Goal: Task Accomplishment & Management: Complete application form

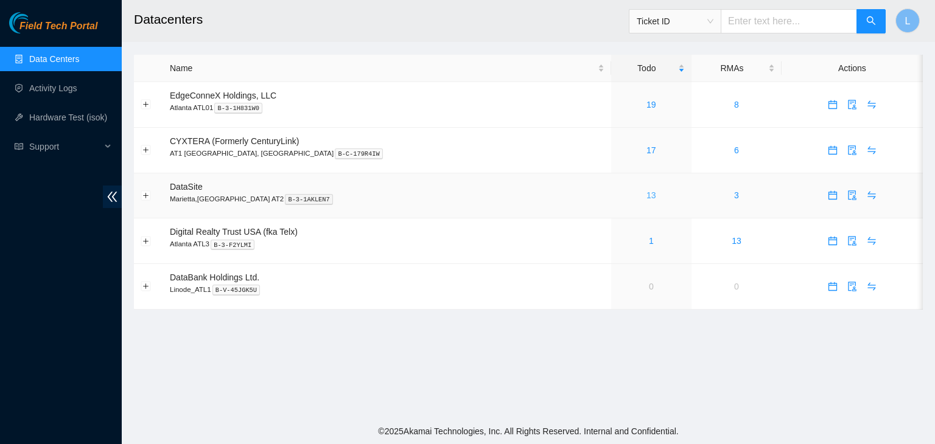
click at [646, 197] on link "13" at bounding box center [651, 196] width 10 height 10
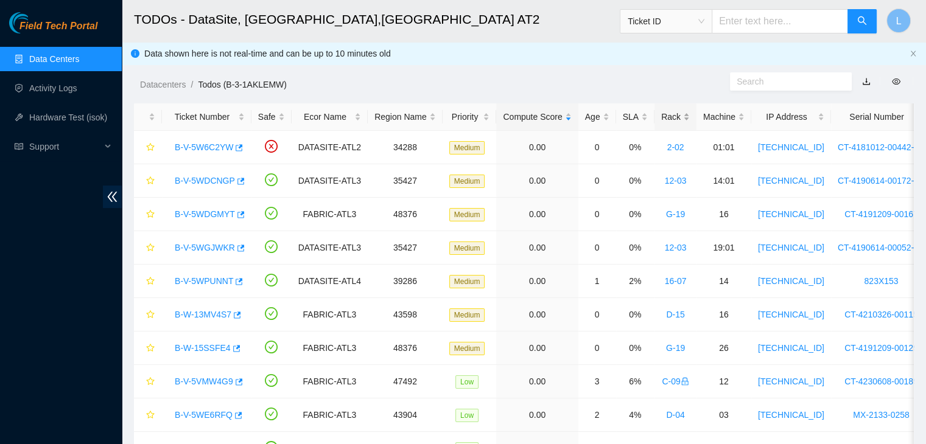
click at [661, 124] on div "Rack" at bounding box center [675, 116] width 29 height 13
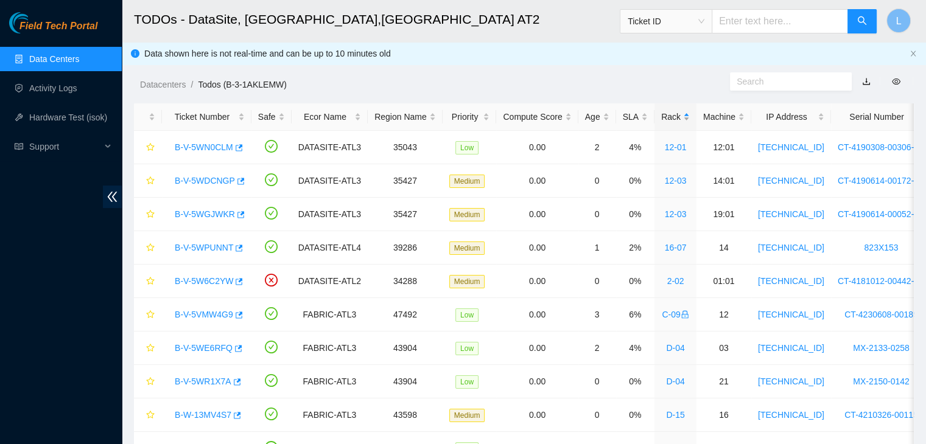
click at [661, 124] on div "Rack" at bounding box center [675, 116] width 29 height 13
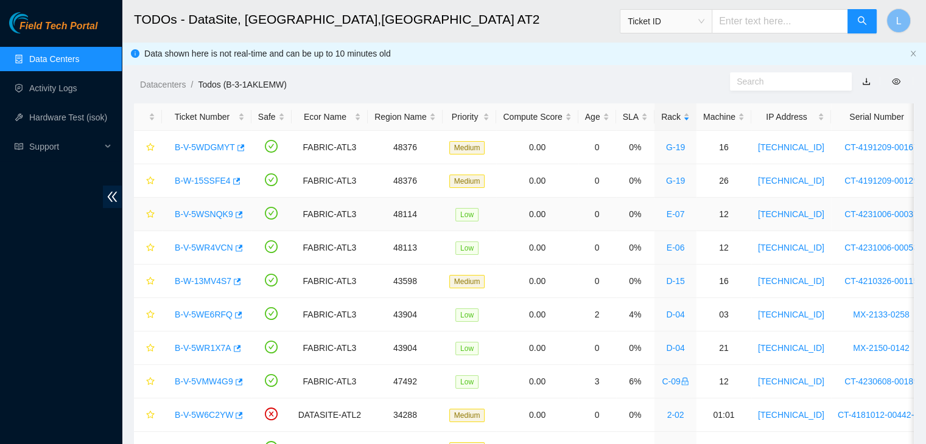
click at [198, 217] on link "B-V-5WSNQK9" at bounding box center [204, 214] width 58 height 10
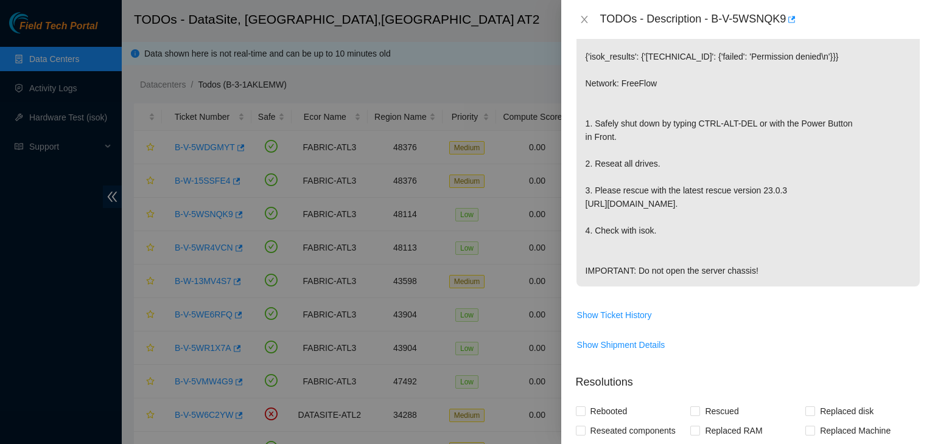
scroll to position [487, 0]
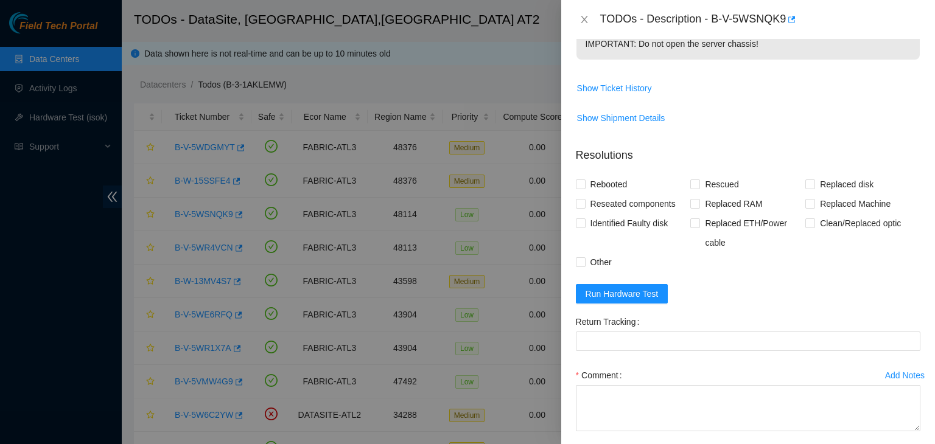
click at [71, 63] on div at bounding box center [467, 222] width 935 height 444
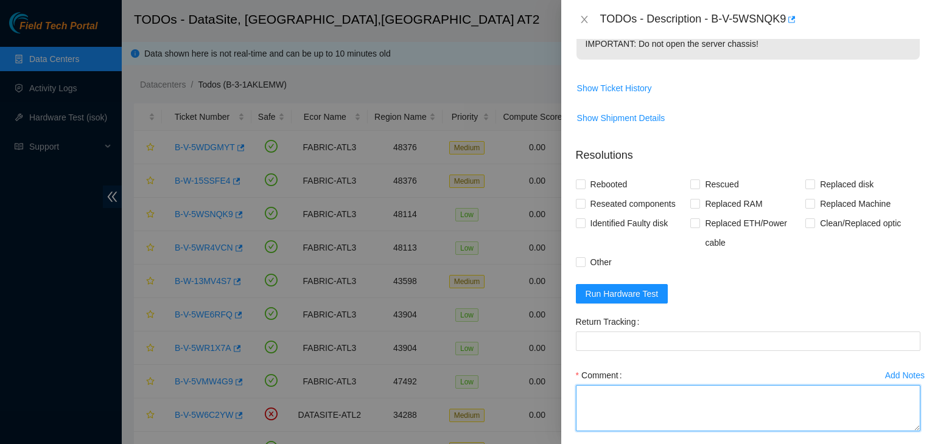
click at [628, 418] on textarea "Comment" at bounding box center [748, 408] width 345 height 46
paste textarea "B-V-5WSNQK9 rack# E-07 machine# 12 Powered down the server safely. Reseated all…"
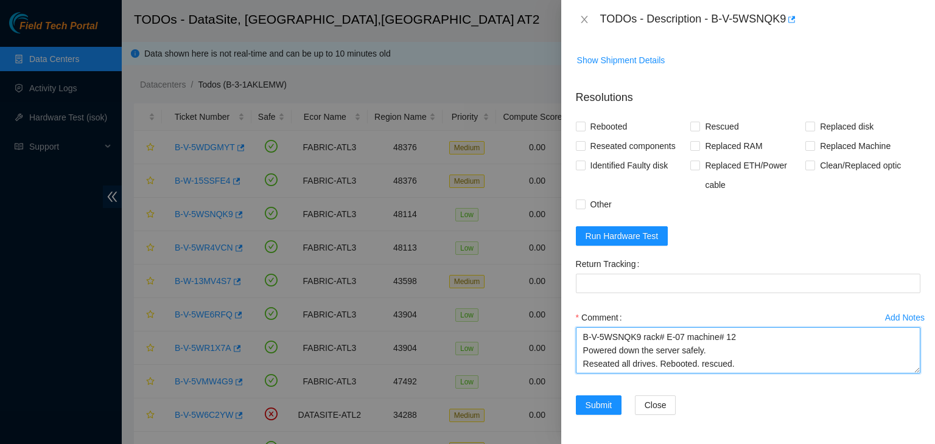
scroll to position [10, 0]
type textarea "B-V-5WSNQK9 rack# E-07 machine# 12 Powered down the server safely. Reseated all…"
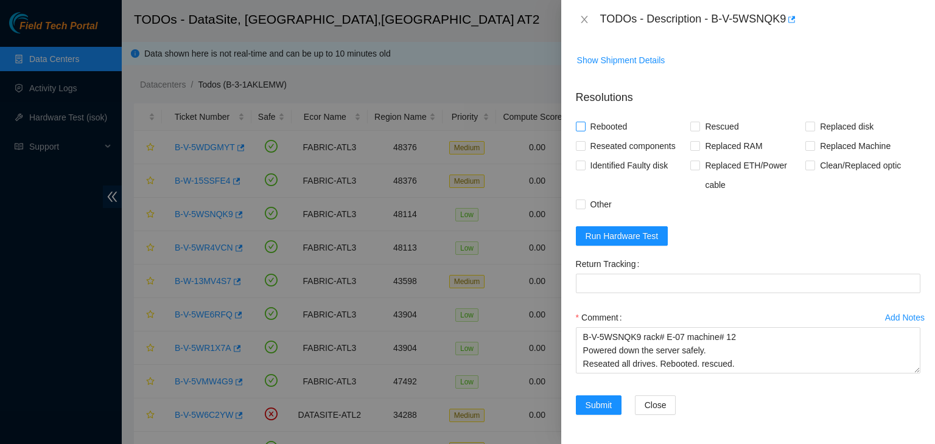
click at [596, 124] on span "Rebooted" at bounding box center [609, 126] width 47 height 19
click at [584, 124] on input "Rebooted" at bounding box center [580, 126] width 9 height 9
checkbox input "true"
click at [609, 149] on span "Reseated components" at bounding box center [633, 145] width 95 height 19
click at [584, 149] on input "Reseated components" at bounding box center [580, 145] width 9 height 9
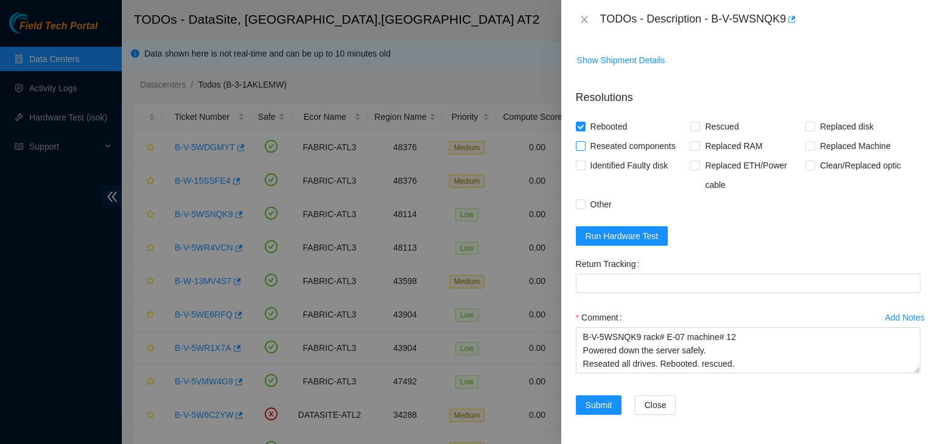
checkbox input "true"
click at [691, 128] on input "Rescued" at bounding box center [694, 126] width 9 height 9
checkbox input "true"
click at [614, 234] on span "Run Hardware Test" at bounding box center [622, 235] width 73 height 13
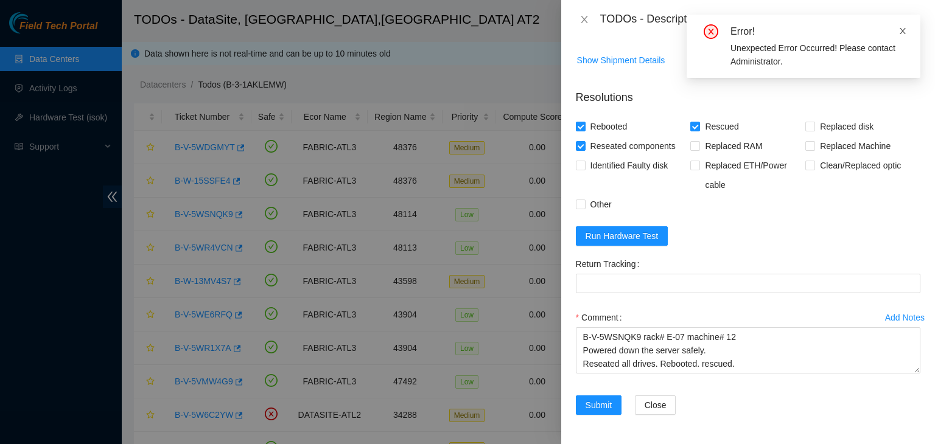
click at [901, 30] on icon "close" at bounding box center [903, 31] width 6 height 6
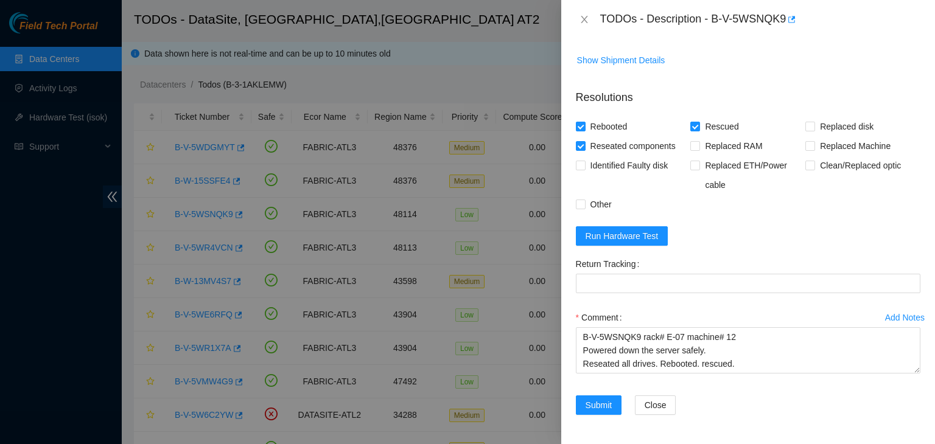
scroll to position [557, 0]
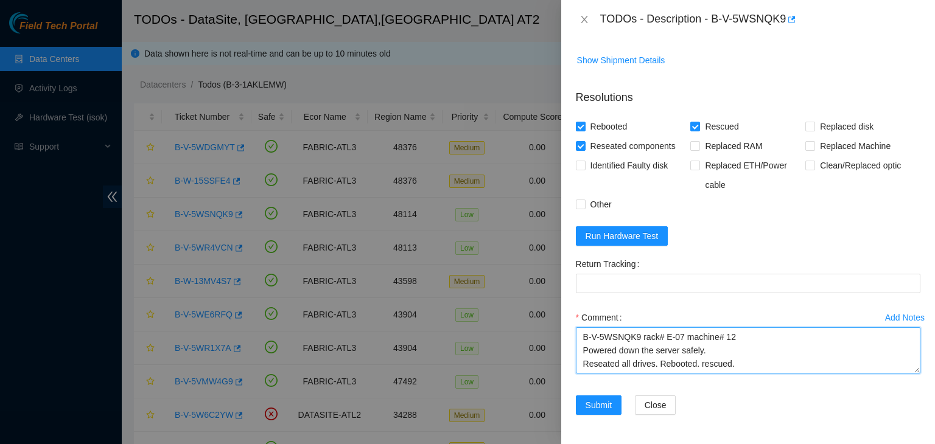
click at [682, 368] on textarea "B-V-5WSNQK9 rack# E-07 machine# 12 Powered down the server safely. Reseated all…" at bounding box center [748, 350] width 345 height 46
paste textarea "The following host passed all tests: [TECHNICAL_ID]"
type textarea "B-V-5WSNQK9 rack# E-07 machine# 12 Powered down the server safely. Reseated all…"
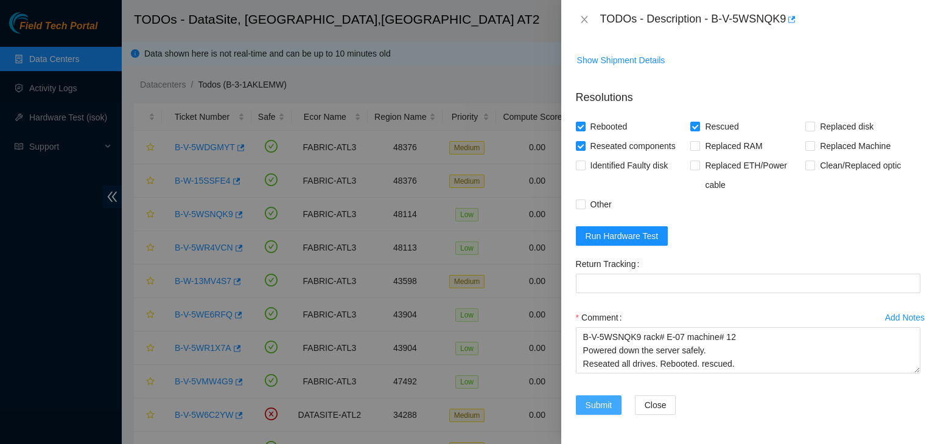
click at [603, 412] on button "Submit" at bounding box center [599, 405] width 46 height 19
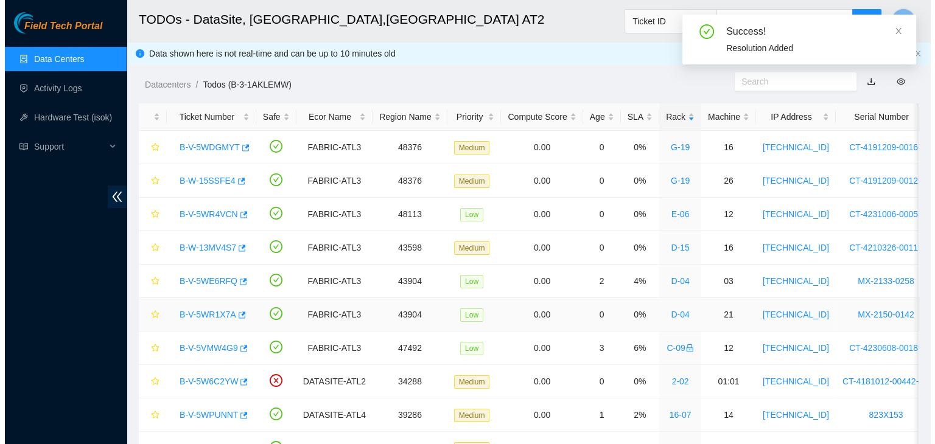
scroll to position [61, 0]
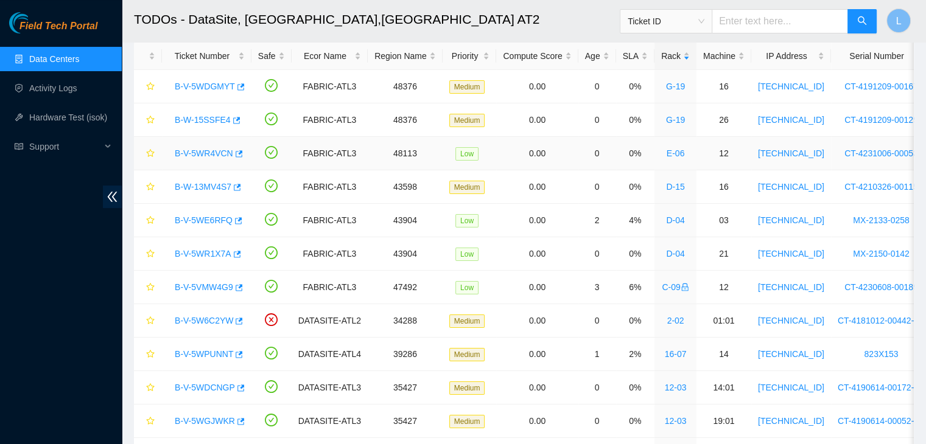
click at [214, 153] on link "B-V-5WR4VCN" at bounding box center [204, 154] width 58 height 10
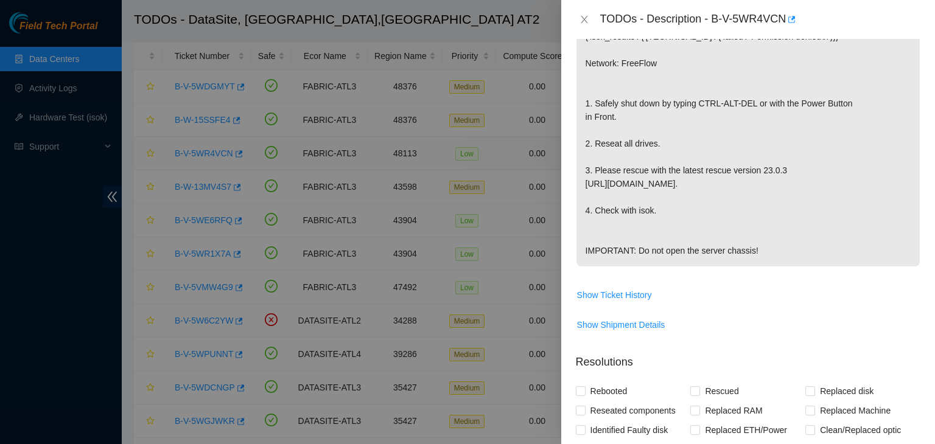
scroll to position [557, 0]
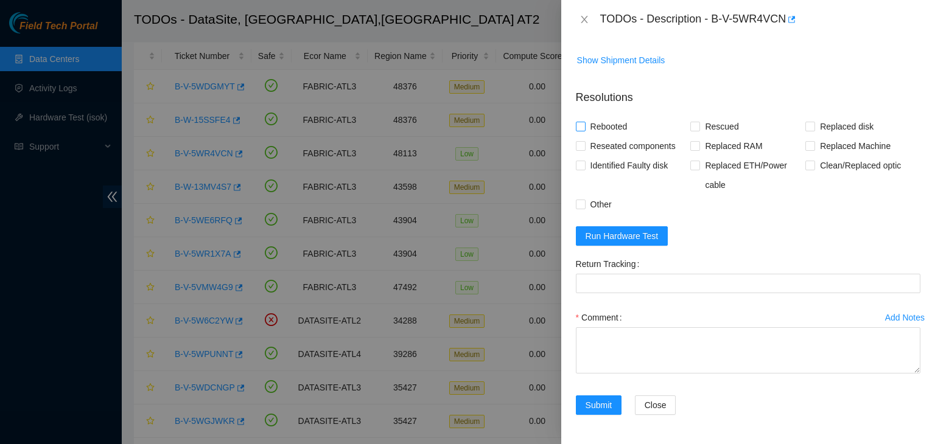
click at [603, 119] on span "Rebooted" at bounding box center [609, 126] width 47 height 19
click at [584, 122] on input "Rebooted" at bounding box center [580, 126] width 9 height 9
checkbox input "true"
click at [604, 147] on span "Reseated components" at bounding box center [633, 145] width 95 height 19
click at [584, 147] on input "Reseated components" at bounding box center [580, 145] width 9 height 9
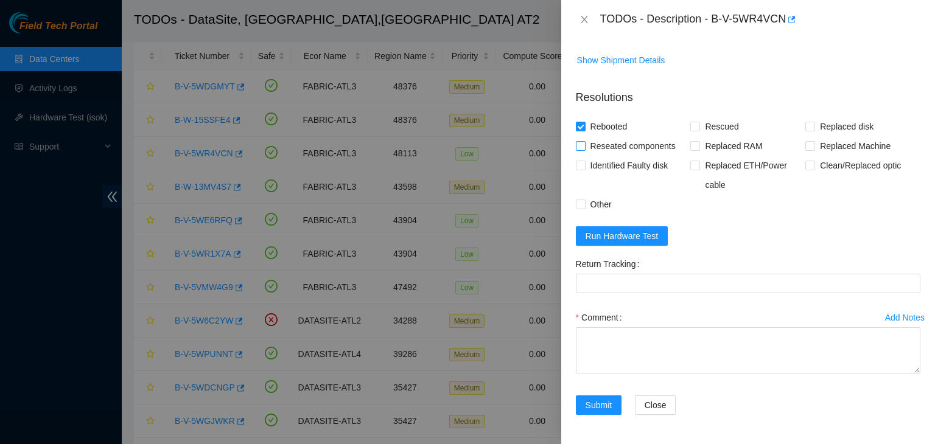
checkbox input "true"
click at [691, 128] on input "Rescued" at bounding box center [694, 126] width 9 height 9
checkbox input "true"
click at [589, 207] on span "Other" at bounding box center [601, 204] width 31 height 19
click at [584, 207] on input "Other" at bounding box center [580, 204] width 9 height 9
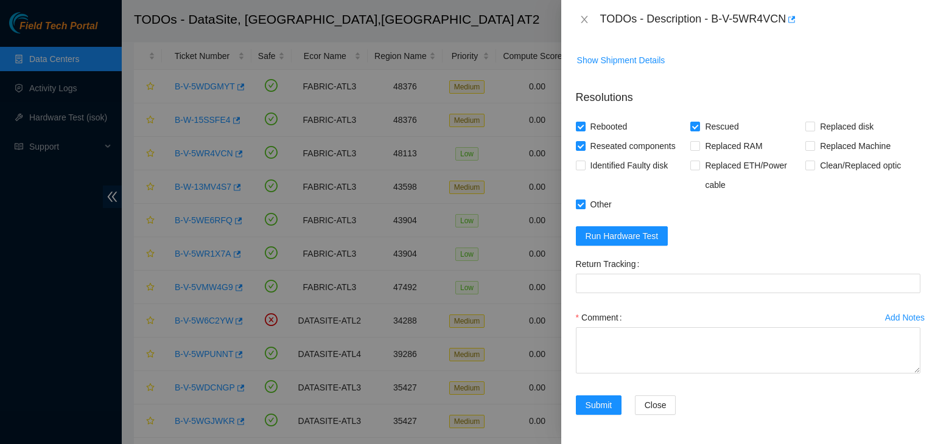
click at [592, 208] on span "Other" at bounding box center [601, 204] width 31 height 19
click at [584, 208] on input "Other" at bounding box center [580, 204] width 9 height 9
checkbox input "false"
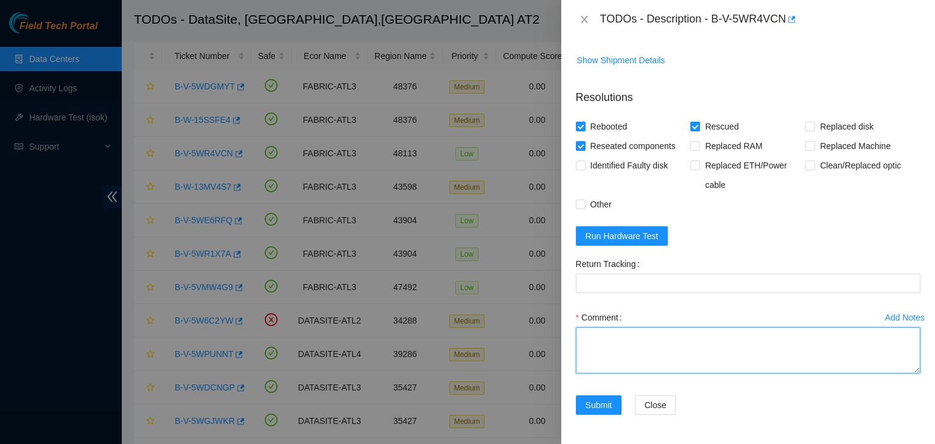
click at [655, 341] on textarea "Comment" at bounding box center [748, 350] width 345 height 46
paste textarea "B-V-5WR4VCN rack# E-06 machine# 12 Powered down the server safely. Reseated all…"
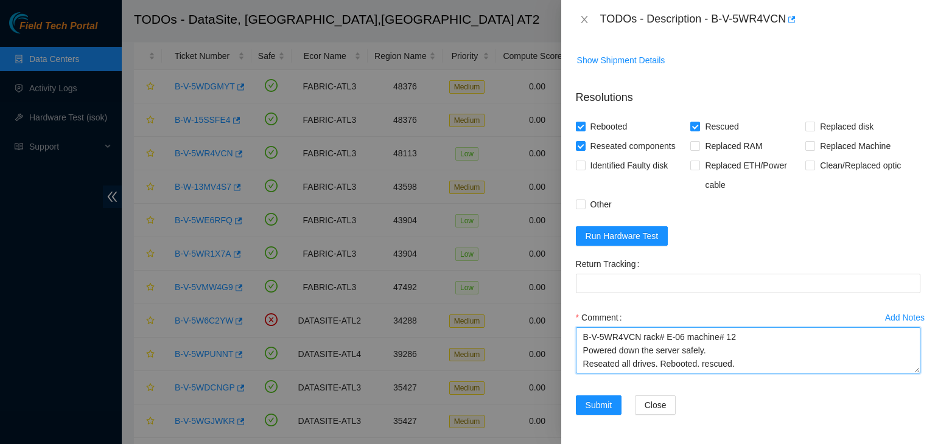
paste textarea "The following host passed all tests: [TECHNICAL_ID]"
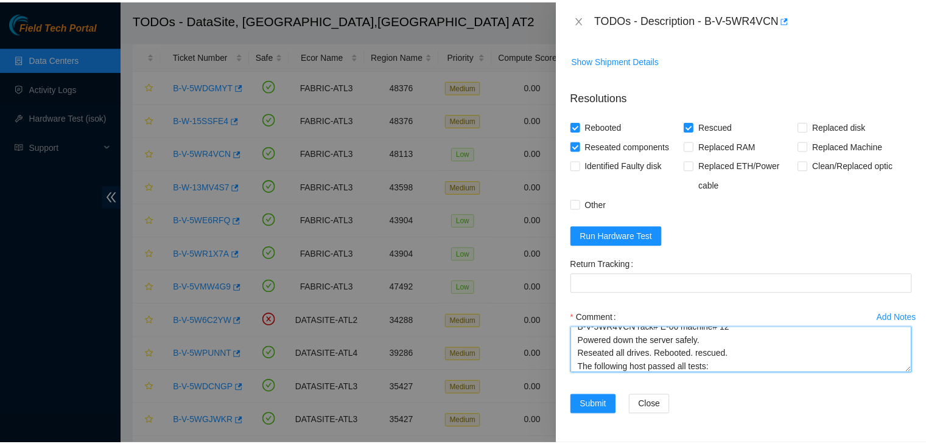
scroll to position [23, 0]
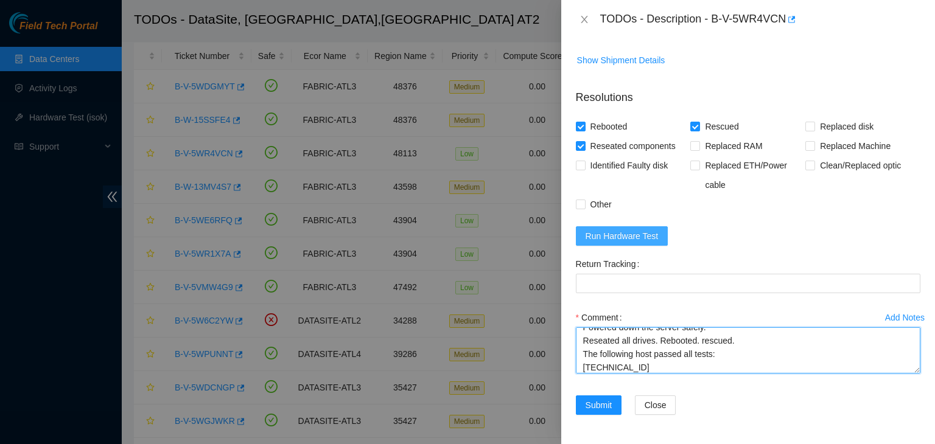
type textarea "B-V-5WR4VCN rack# E-06 machine# 12 Powered down the server safely. Reseated all…"
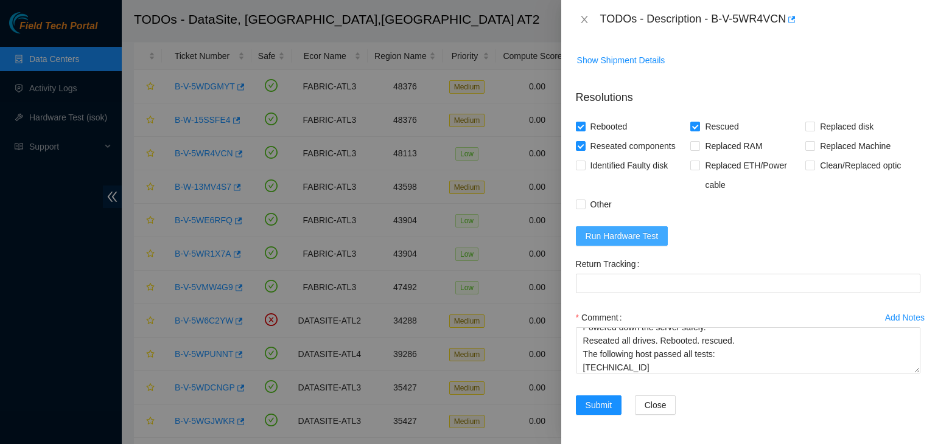
click at [649, 234] on span "Run Hardware Test" at bounding box center [622, 235] width 73 height 13
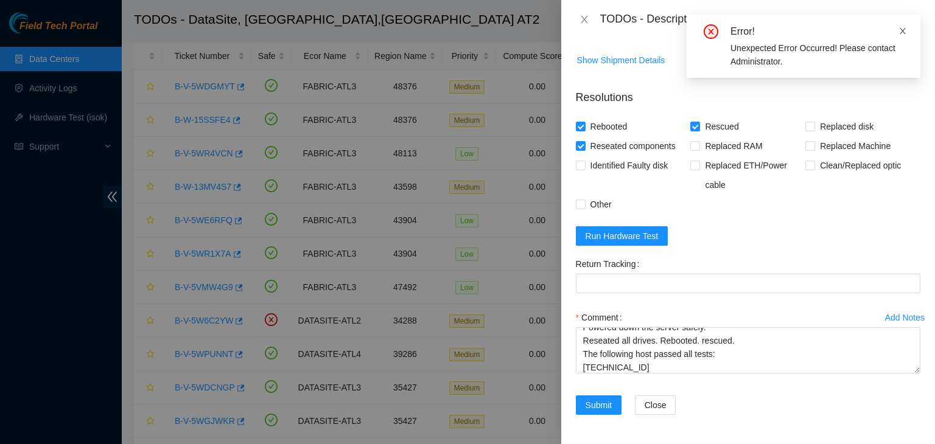
click at [905, 33] on icon "close" at bounding box center [902, 31] width 9 height 9
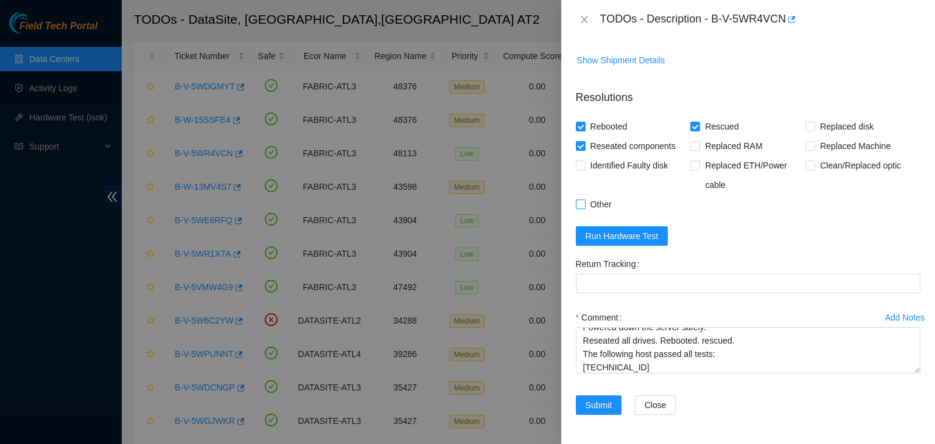
click at [613, 208] on span "Other" at bounding box center [601, 204] width 31 height 19
click at [584, 208] on input "Other" at bounding box center [580, 204] width 9 height 9
checkbox input "true"
drag, startPoint x: 607, startPoint y: 405, endPoint x: 612, endPoint y: 390, distance: 16.0
click at [606, 405] on span "Submit" at bounding box center [599, 405] width 27 height 13
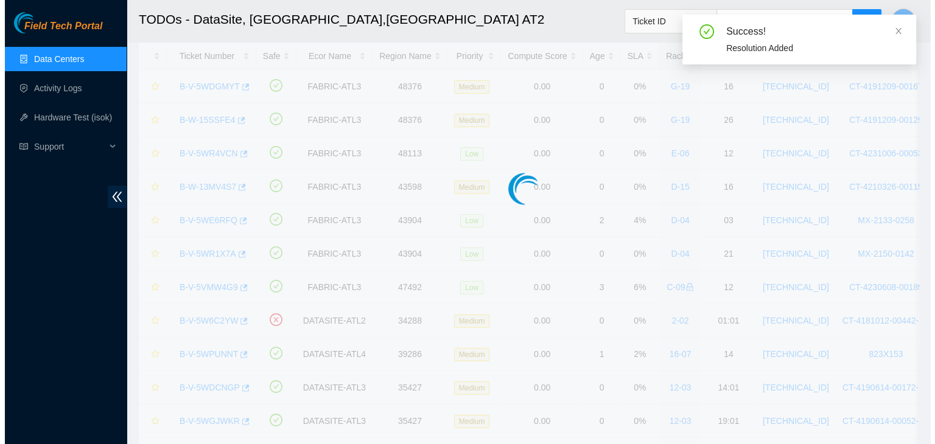
scroll to position [280, 0]
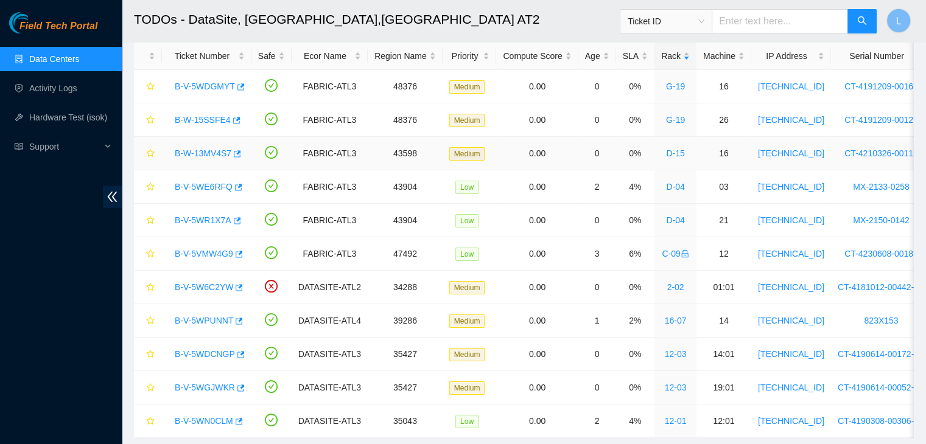
click at [192, 153] on link "B-W-13MV4S7" at bounding box center [203, 154] width 57 height 10
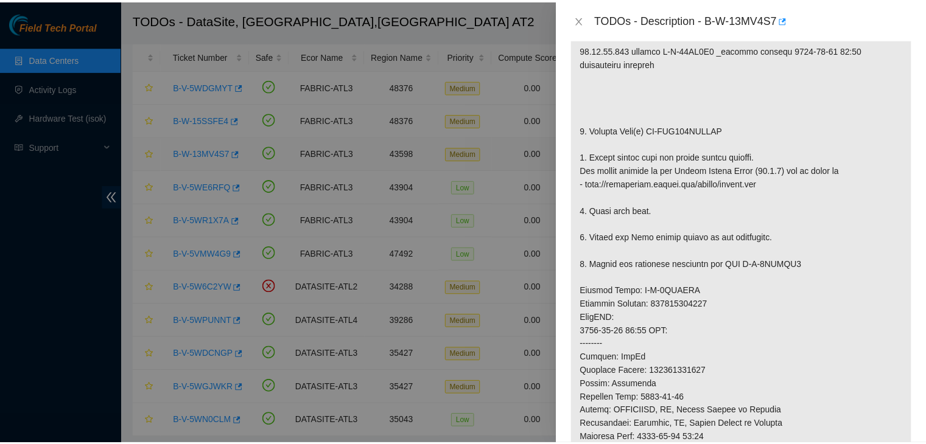
scroll to position [918, 0]
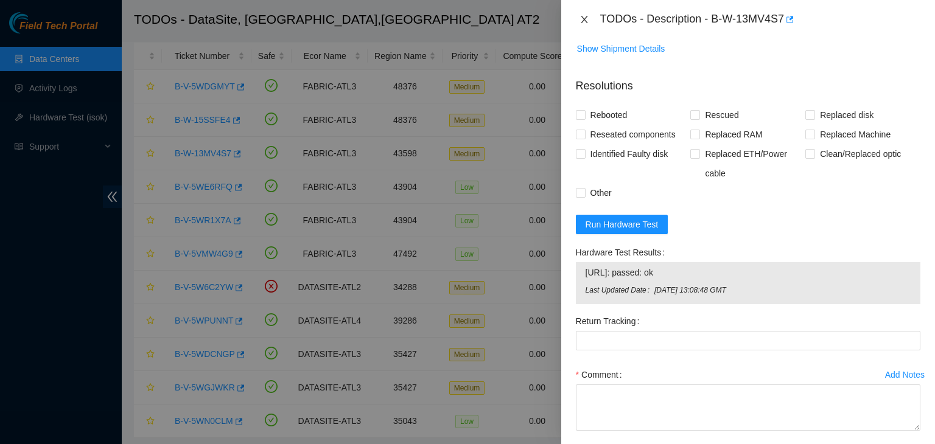
click at [587, 18] on icon "close" at bounding box center [584, 20] width 10 height 10
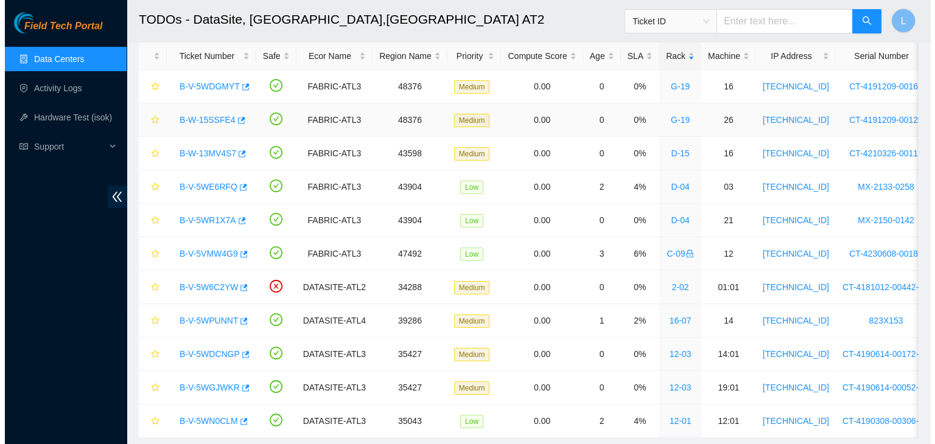
scroll to position [280, 0]
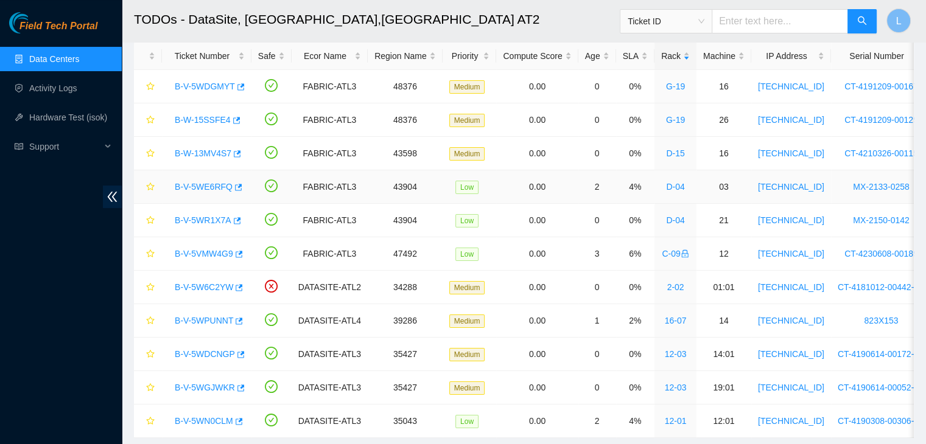
click at [207, 189] on link "B-V-5WE6RFQ" at bounding box center [204, 187] width 58 height 10
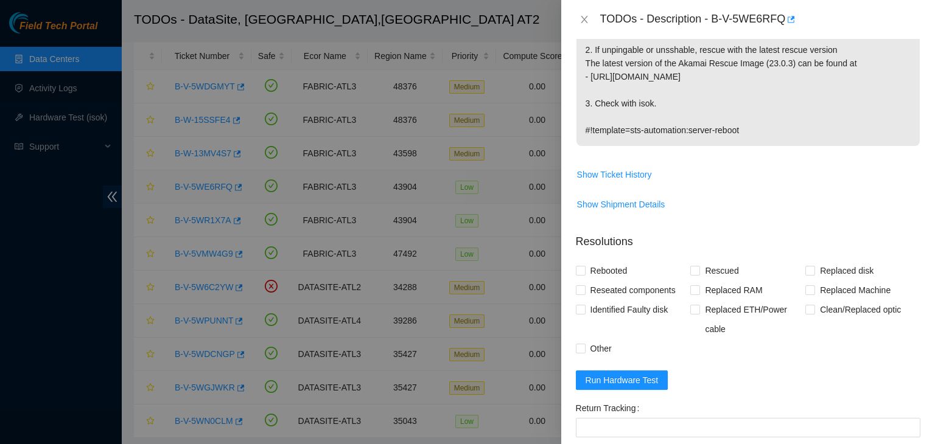
scroll to position [423, 0]
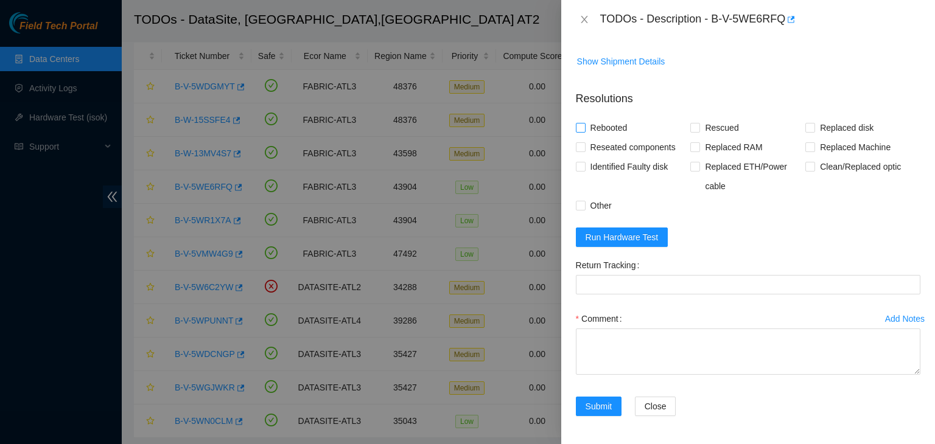
click at [605, 127] on span "Rebooted" at bounding box center [609, 127] width 47 height 19
click at [584, 127] on input "Rebooted" at bounding box center [580, 127] width 9 height 9
checkbox input "true"
click at [610, 149] on span "Reseated components" at bounding box center [633, 147] width 95 height 19
click at [584, 149] on input "Reseated components" at bounding box center [580, 146] width 9 height 9
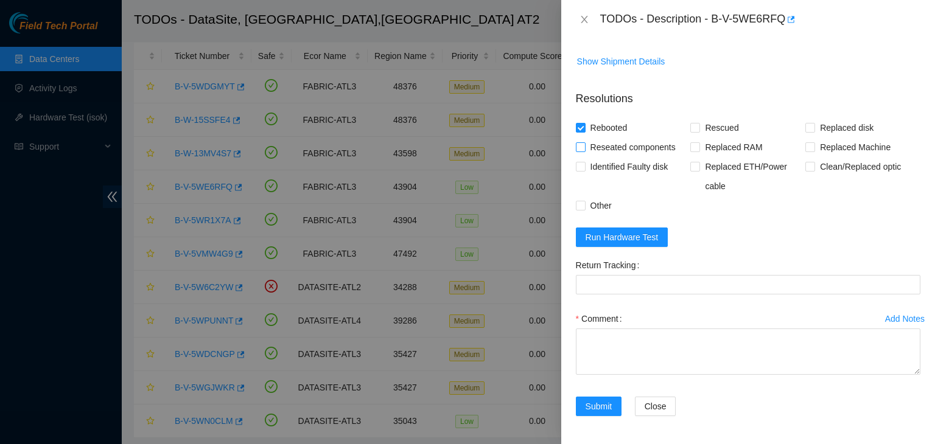
checkbox input "true"
click at [695, 127] on input "Rescued" at bounding box center [694, 127] width 9 height 9
checkbox input "true"
click at [589, 206] on span "Other" at bounding box center [601, 205] width 31 height 19
click at [584, 206] on input "Other" at bounding box center [580, 205] width 9 height 9
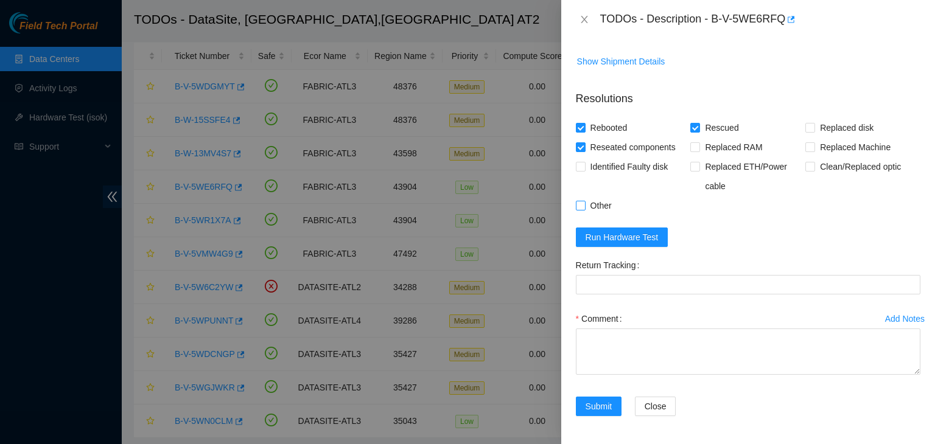
checkbox input "true"
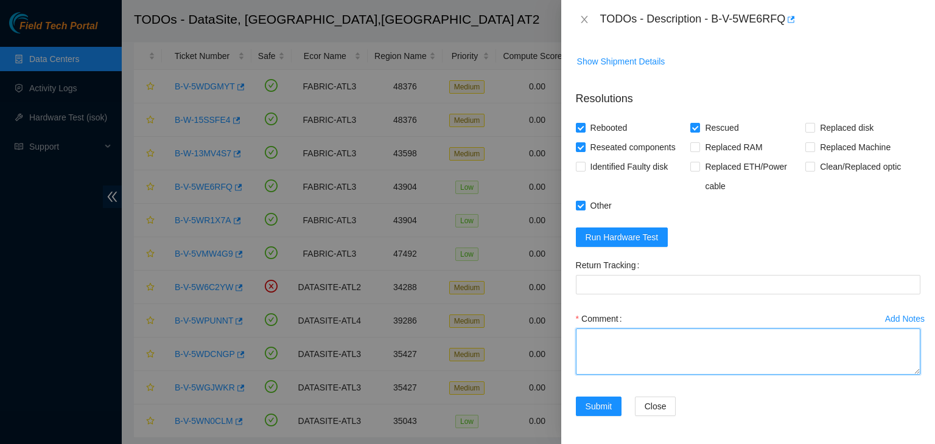
click at [642, 340] on textarea "Comment" at bounding box center [748, 352] width 345 height 46
paste textarea "B-V-5WE6RFQ rack# D-04 machine# 03 Powered down the server safely. Reseated all…"
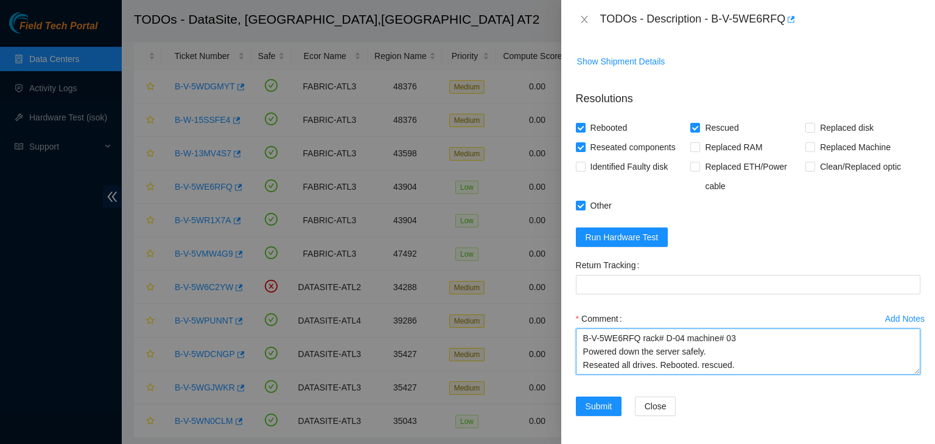
paste textarea "The following host passed all tests: [TECHNICAL_ID]"
type textarea "B-V-5WE6RFQ rack# D-04 machine# 03 Powered down the server safely. Reseated all…"
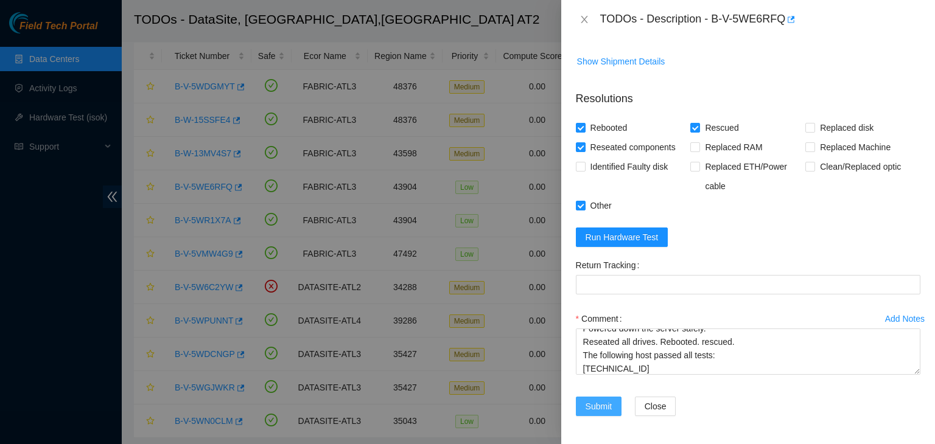
click at [593, 411] on button "Submit" at bounding box center [599, 406] width 46 height 19
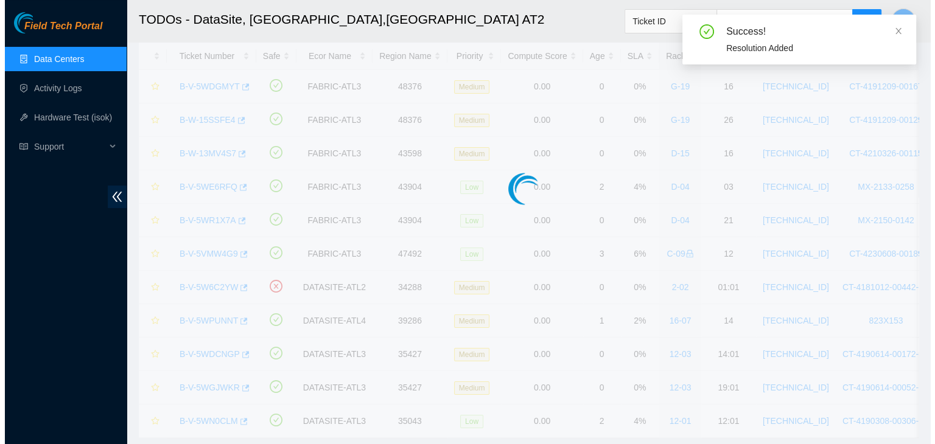
scroll to position [280, 0]
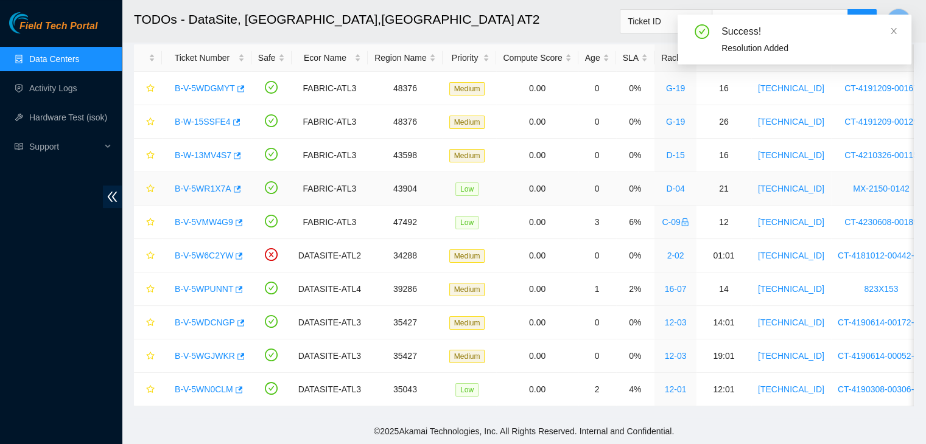
click at [215, 187] on link "B-V-5WR1X7A" at bounding box center [203, 189] width 57 height 10
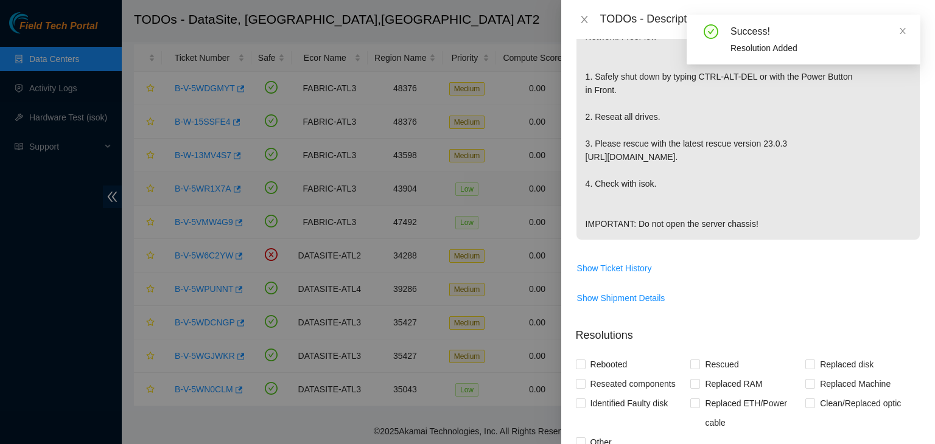
scroll to position [530, 0]
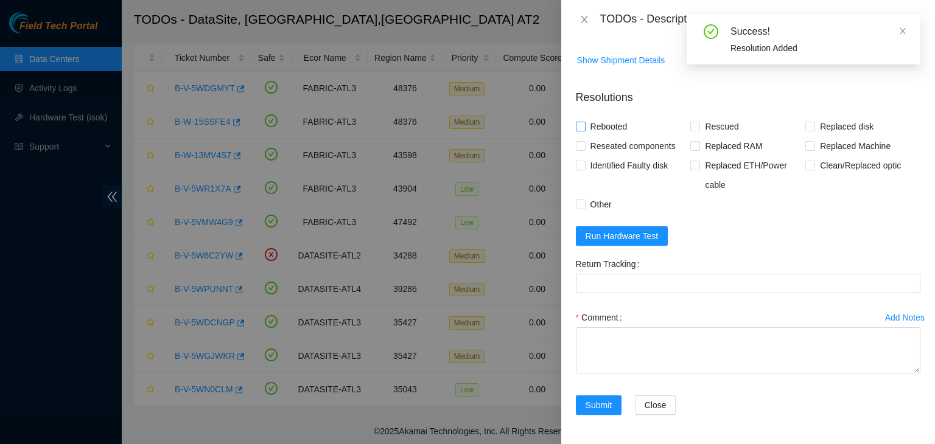
click at [603, 127] on span "Rebooted" at bounding box center [609, 126] width 47 height 19
click at [584, 127] on input "Rebooted" at bounding box center [580, 126] width 9 height 9
checkbox input "true"
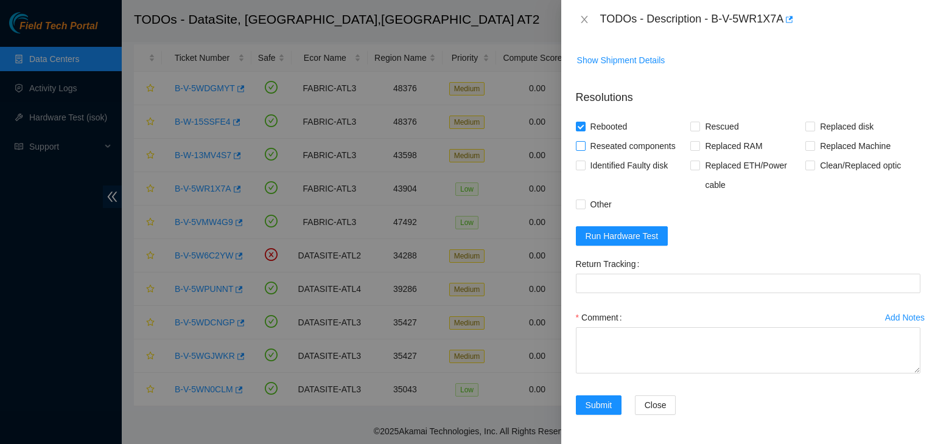
click at [608, 152] on span "Reseated components" at bounding box center [633, 145] width 95 height 19
click at [584, 150] on input "Reseated components" at bounding box center [580, 145] width 9 height 9
checkbox input "true"
click at [690, 127] on input "Rescued" at bounding box center [694, 126] width 9 height 9
checkbox input "true"
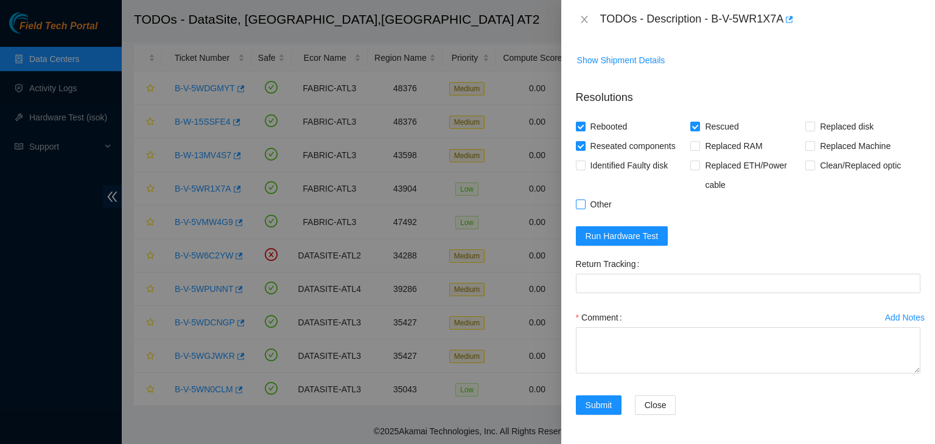
click at [587, 206] on span "Other" at bounding box center [601, 204] width 31 height 19
click at [584, 206] on input "Other" at bounding box center [580, 204] width 9 height 9
checkbox input "true"
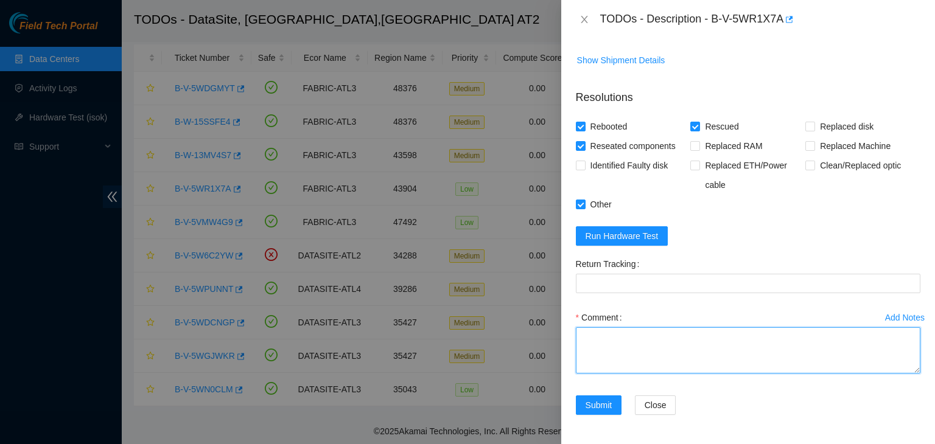
click at [700, 352] on textarea "Comment" at bounding box center [748, 350] width 345 height 46
paste textarea "B-V-5WR1X7A rack# D-04 machine# 21 Powered down the server safely. Reseated all…"
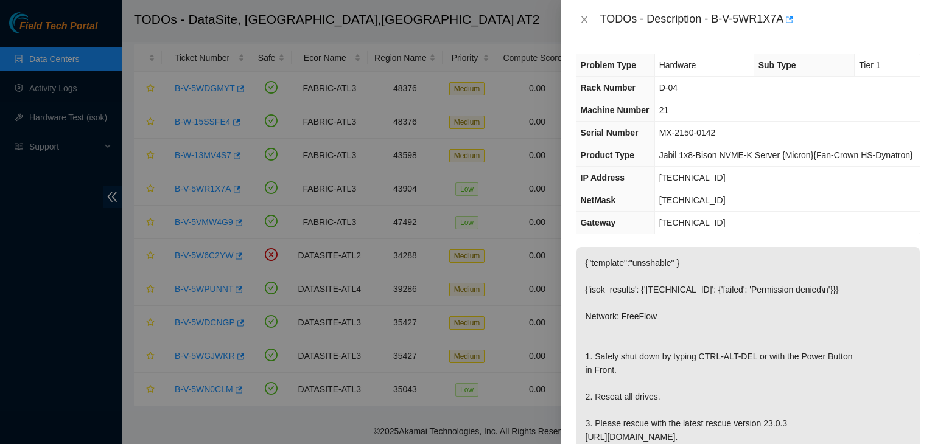
scroll to position [0, 0]
click at [869, 292] on p "{"template":"unsshable" } {'isok_results': {'[TECHNICAL_ID]': {'failed': 'Permi…" at bounding box center [747, 383] width 343 height 273
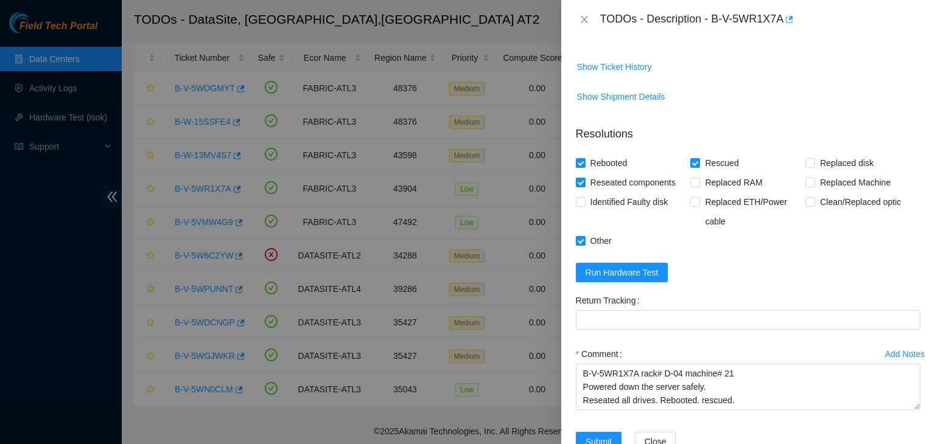
scroll to position [530, 0]
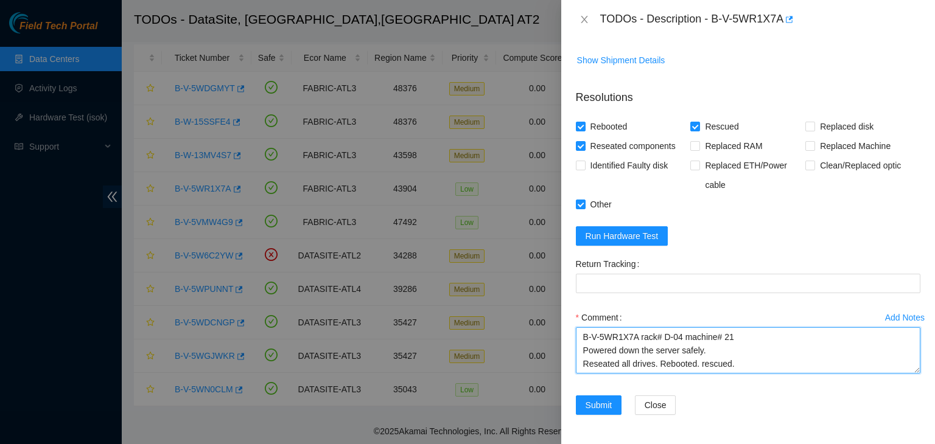
click at [611, 366] on textarea "B-V-5WR1X7A rack# D-04 machine# 21 Powered down the server safely. Reseated all…" at bounding box center [748, 350] width 345 height 46
paste textarea "The following host passed all tests: [TECHNICAL_ID]"
type textarea "B-V-5WR1X7A rack# D-04 machine# 21 Powered down the server safely. Reseated all…"
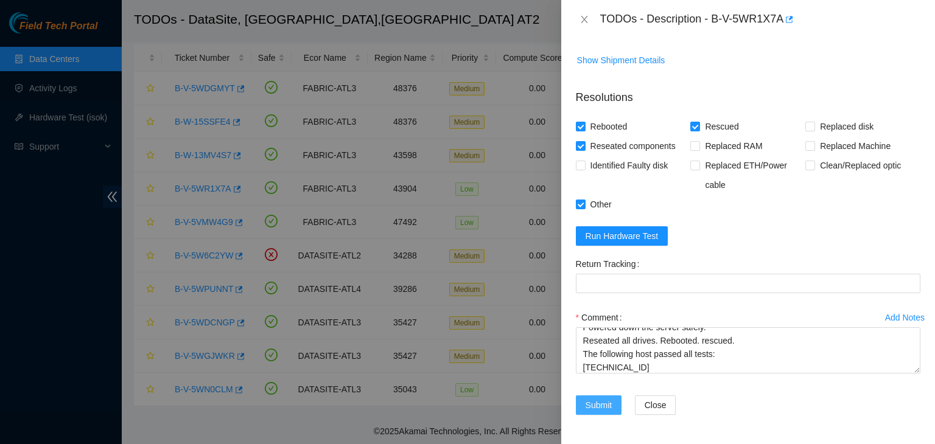
click at [611, 412] on button "Submit" at bounding box center [599, 405] width 46 height 19
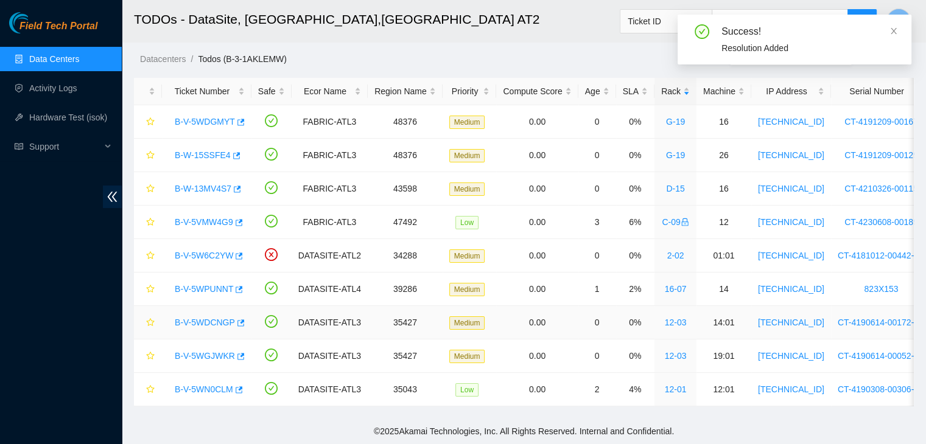
scroll to position [34, 0]
click at [71, 63] on link "Data Centers" at bounding box center [54, 59] width 50 height 10
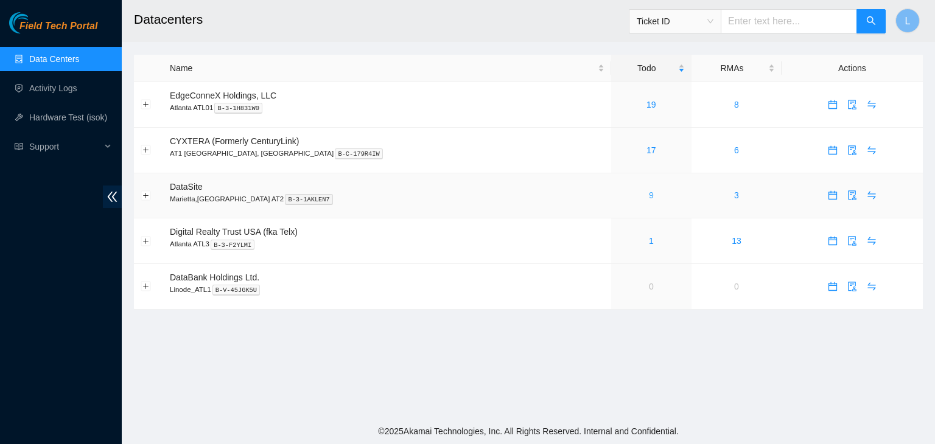
click at [649, 197] on link "9" at bounding box center [651, 196] width 5 height 10
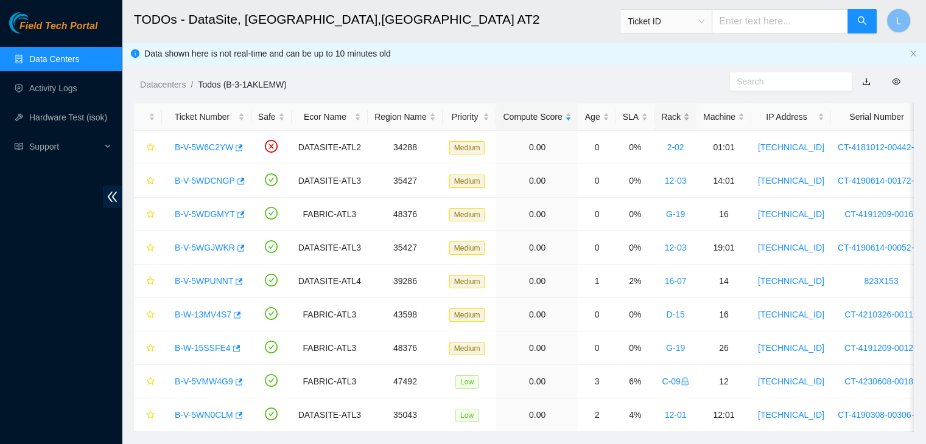
click at [661, 114] on div "Rack" at bounding box center [675, 116] width 29 height 13
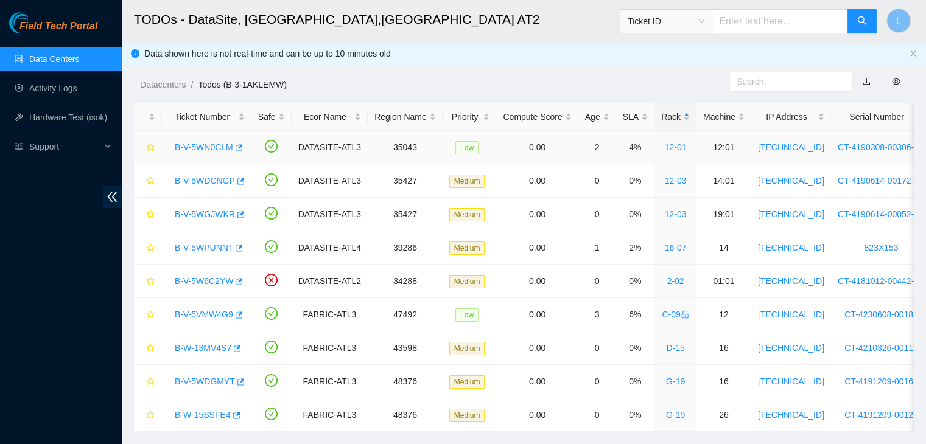
click at [198, 147] on link "B-V-5WN0CLM" at bounding box center [204, 147] width 58 height 10
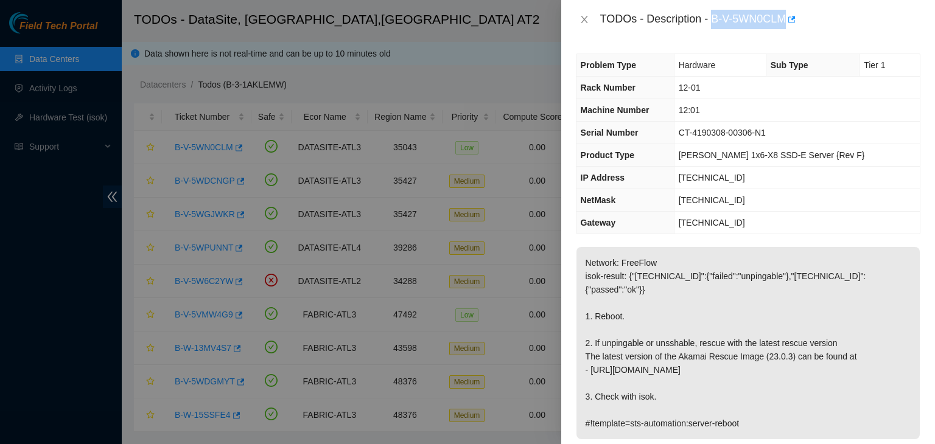
drag, startPoint x: 785, startPoint y: 21, endPoint x: 712, endPoint y: 30, distance: 73.5
click at [712, 30] on div "TODOs - Description - B-V-5WN0CLM" at bounding box center [748, 19] width 374 height 39
copy div "B-V-5WN0CLM"
click at [590, 26] on div "TODOs - Description - B-V-5WN0CLM" at bounding box center [748, 19] width 345 height 19
click at [582, 20] on icon "close" at bounding box center [584, 20] width 10 height 10
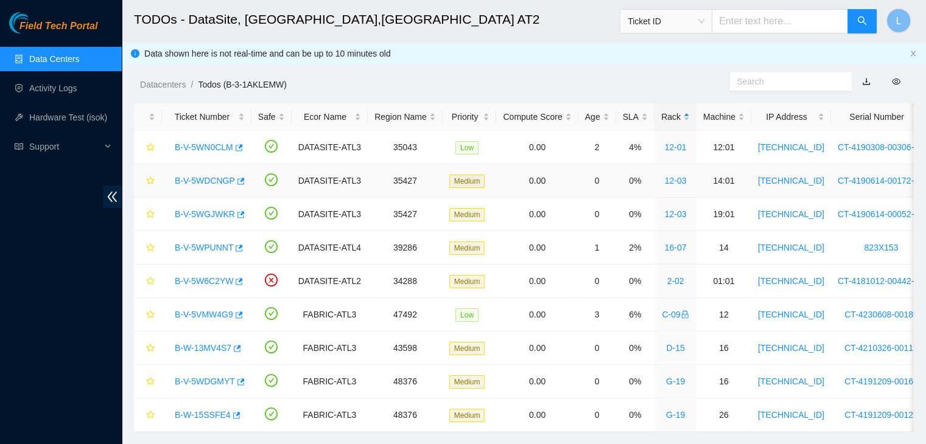
click at [222, 180] on link "B-V-5WDCNGP" at bounding box center [205, 181] width 60 height 10
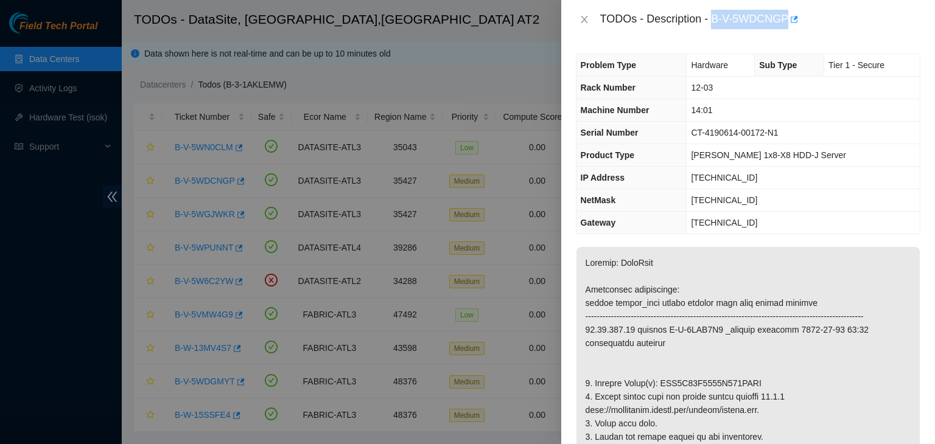
drag, startPoint x: 713, startPoint y: 18, endPoint x: 786, endPoint y: 27, distance: 73.1
click at [786, 27] on div "TODOs - Description - B-V-5WDCNGP" at bounding box center [760, 19] width 320 height 19
copy div "B-V-5WDCNGP"
click at [582, 18] on icon "close" at bounding box center [584, 19] width 7 height 7
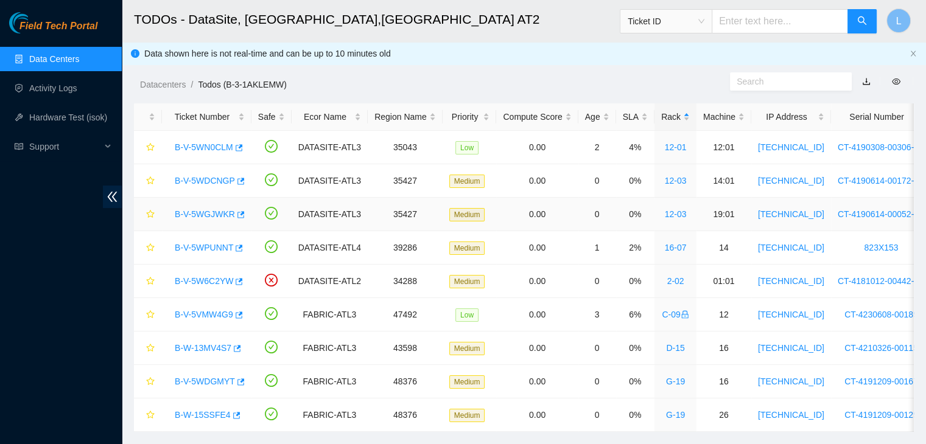
click at [221, 215] on link "B-V-5WGJWKR" at bounding box center [205, 214] width 60 height 10
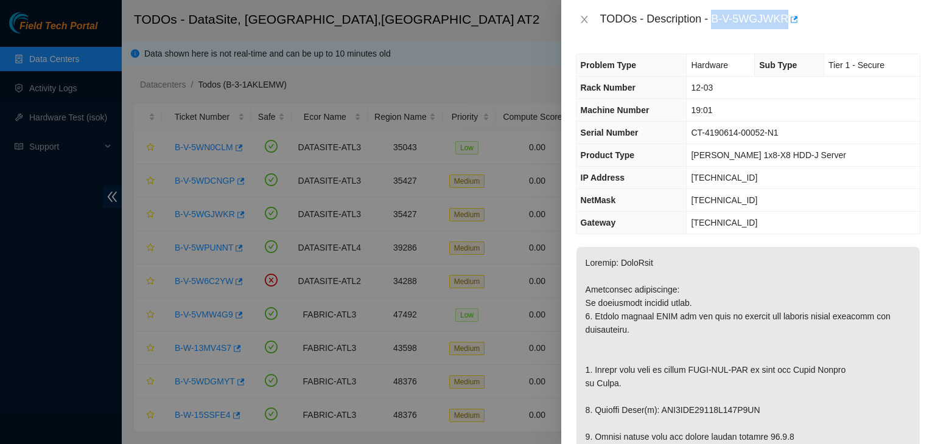
drag, startPoint x: 715, startPoint y: 18, endPoint x: 785, endPoint y: 22, distance: 70.7
click at [785, 22] on div "TODOs - Description - B-V-5WGJWKR" at bounding box center [760, 19] width 320 height 19
copy div "B-V-5WGJWKR"
click at [587, 19] on icon "close" at bounding box center [584, 20] width 10 height 10
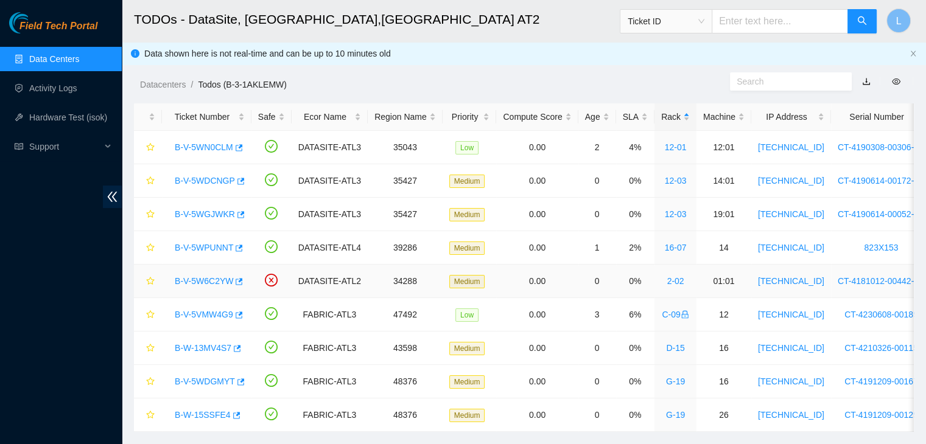
click at [187, 280] on link "B-V-5W6C2YW" at bounding box center [204, 281] width 58 height 10
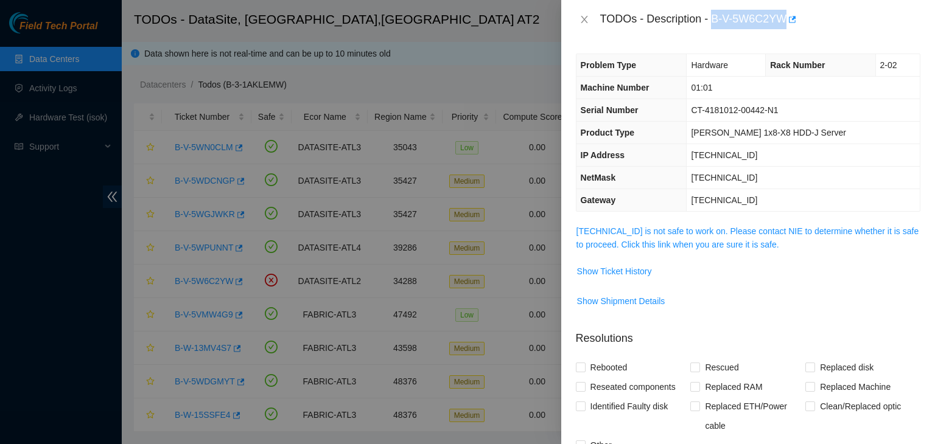
drag, startPoint x: 715, startPoint y: 21, endPoint x: 783, endPoint y: 26, distance: 68.4
click at [783, 26] on div "TODOs - Description - B-V-5W6C2YW" at bounding box center [760, 19] width 320 height 19
copy div "B-V-5W6C2YW"
click at [584, 21] on icon "close" at bounding box center [584, 20] width 10 height 10
